Goal: Go to known website: Access a specific website the user already knows

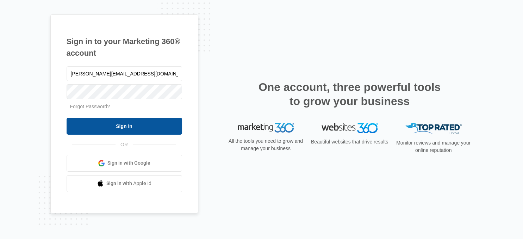
type input "[PERSON_NAME][EMAIL_ADDRESS][DOMAIN_NAME]"
click at [103, 128] on input "Sign In" at bounding box center [125, 126] width 116 height 17
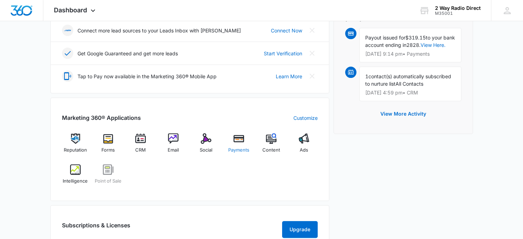
scroll to position [223, 0]
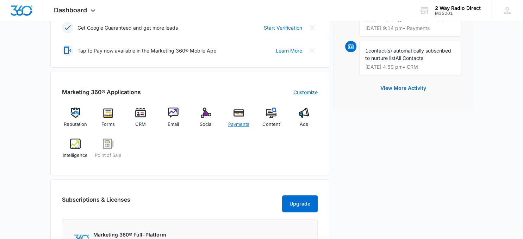
click at [237, 115] on img at bounding box center [239, 112] width 11 height 11
